Goal: Entertainment & Leisure: Consume media (video, audio)

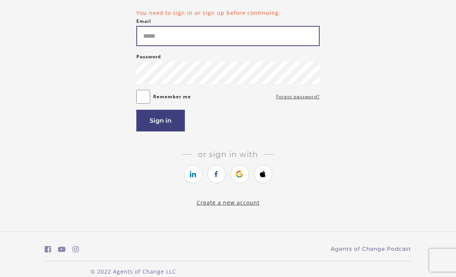
click at [176, 37] on input "Email" at bounding box center [227, 36] width 183 height 20
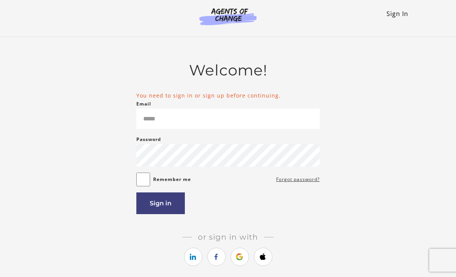
click at [400, 14] on link "Sign In" at bounding box center [397, 14] width 22 height 8
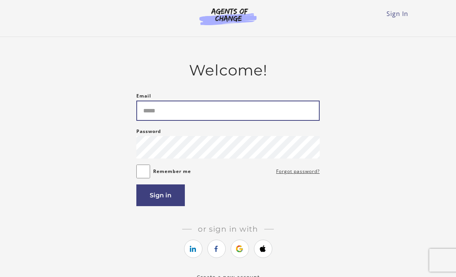
click at [155, 111] on input "Email" at bounding box center [227, 111] width 183 height 20
type input "**********"
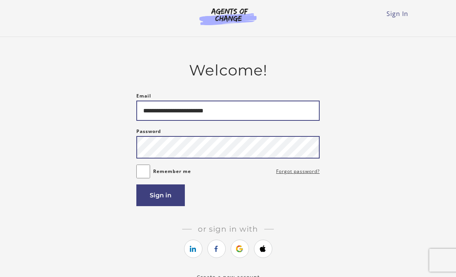
click at [160, 198] on button "Sign in" at bounding box center [160, 196] width 48 height 22
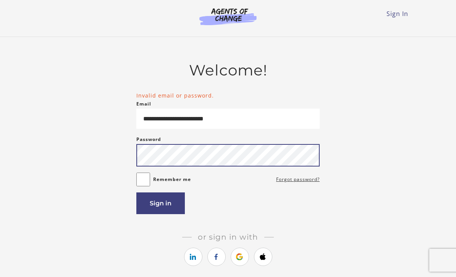
click at [160, 206] on button "Sign in" at bounding box center [160, 204] width 48 height 22
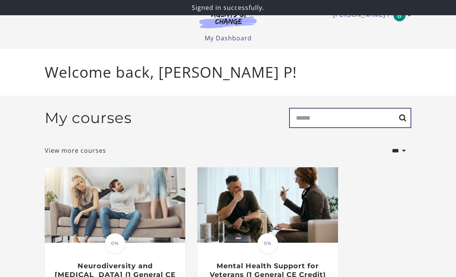
click at [340, 119] on input "Search" at bounding box center [350, 118] width 122 height 20
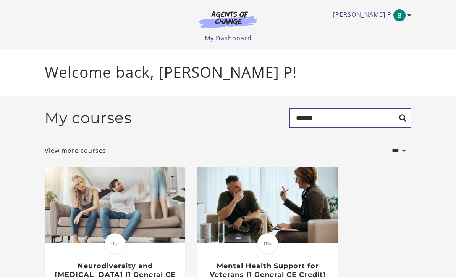
type input "*******"
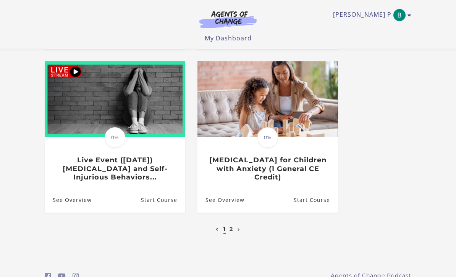
scroll to position [402, 0]
click at [230, 229] on link "2" at bounding box center [230, 229] width 3 height 7
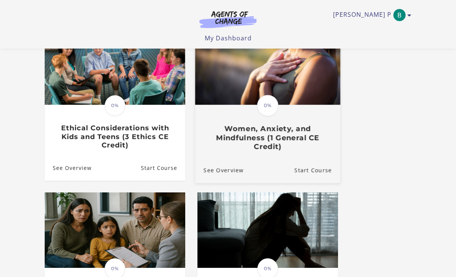
scroll to position [103, 0]
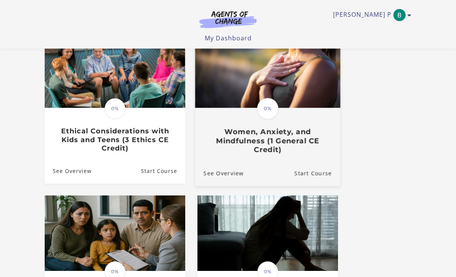
click at [258, 143] on h3 "Women, Anxiety, and Mindfulness (1 General CE Credit)" at bounding box center [267, 141] width 128 height 27
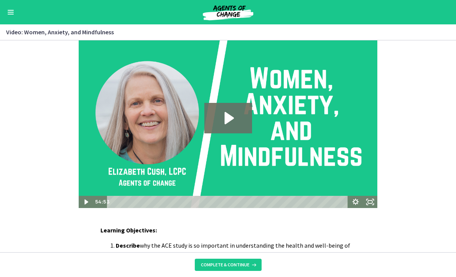
click at [370, 203] on rect "Fullscreen" at bounding box center [369, 202] width 4 height 3
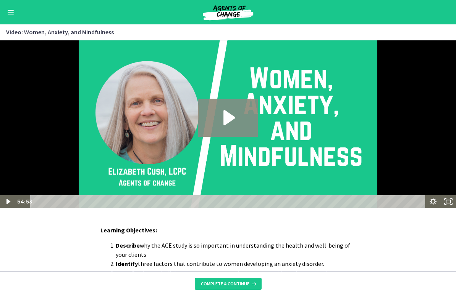
click at [224, 126] on icon "Play Video: d0b4vhbqr4qc72tl0oa0.mp4" at bounding box center [228, 117] width 11 height 15
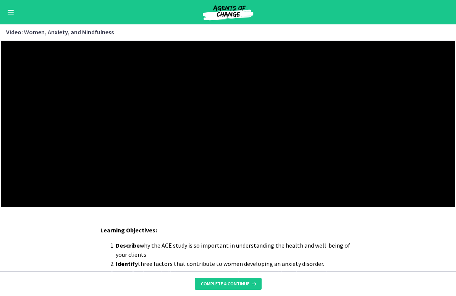
click at [23, 206] on div at bounding box center [228, 124] width 456 height 168
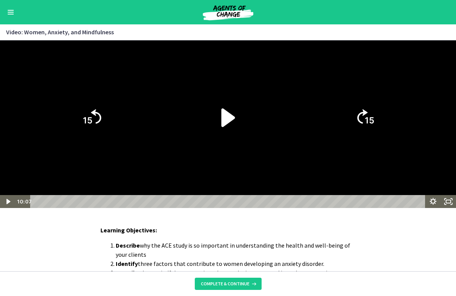
click at [223, 127] on icon "Play Video" at bounding box center [228, 117] width 14 height 19
click at [222, 127] on icon "Play Video" at bounding box center [228, 117] width 14 height 19
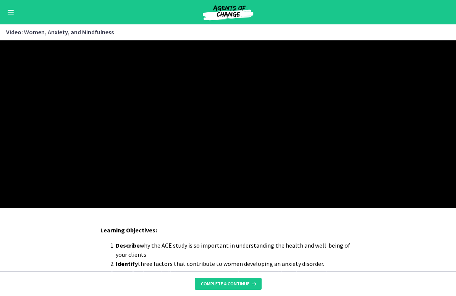
click at [147, 183] on div at bounding box center [228, 124] width 456 height 168
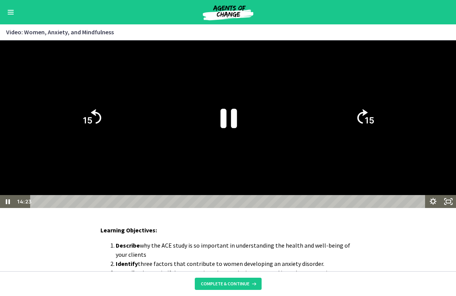
click at [223, 128] on icon "Pause" at bounding box center [228, 118] width 16 height 19
click at [228, 128] on icon "Play Video" at bounding box center [227, 117] width 15 height 21
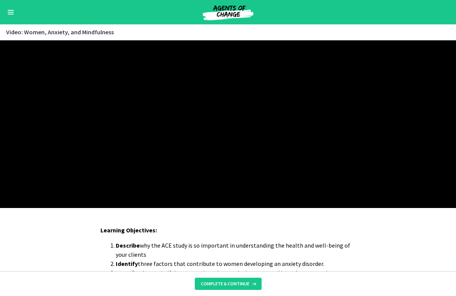
click at [202, 189] on div at bounding box center [228, 124] width 456 height 168
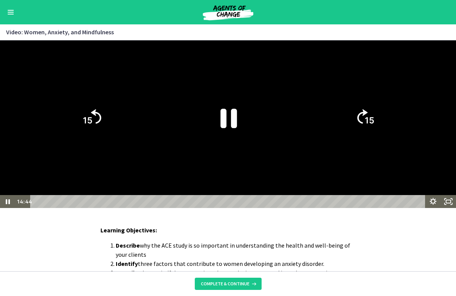
click at [228, 148] on icon "Pause" at bounding box center [228, 118] width 60 height 60
